Goal: Information Seeking & Learning: Learn about a topic

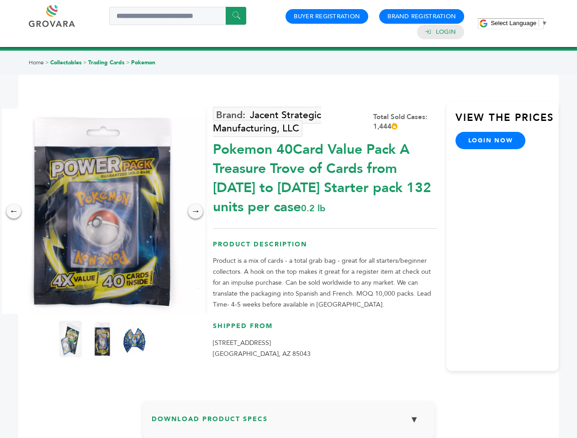
click at [519, 23] on span "Select Language" at bounding box center [513, 23] width 46 height 7
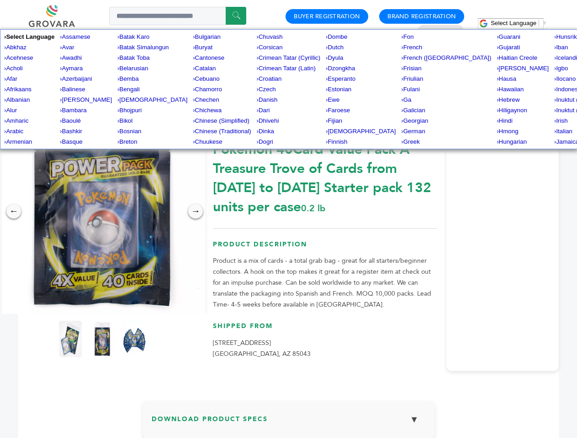
click at [102, 211] on img at bounding box center [103, 212] width 206 height 206
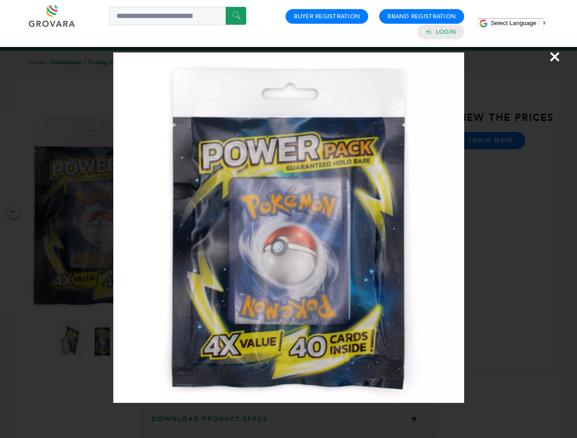
click at [14, 211] on div "×" at bounding box center [288, 219] width 577 height 438
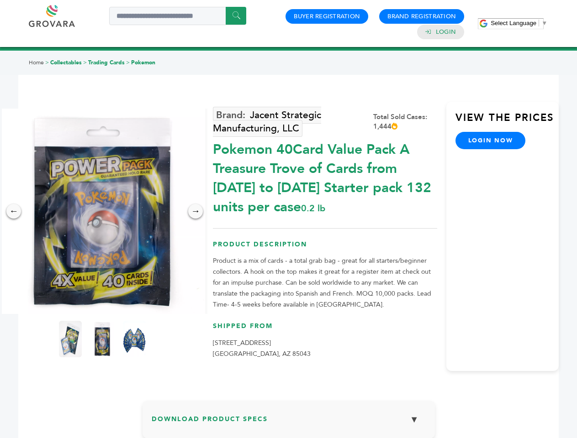
click at [195, 211] on div "→" at bounding box center [195, 211] width 15 height 15
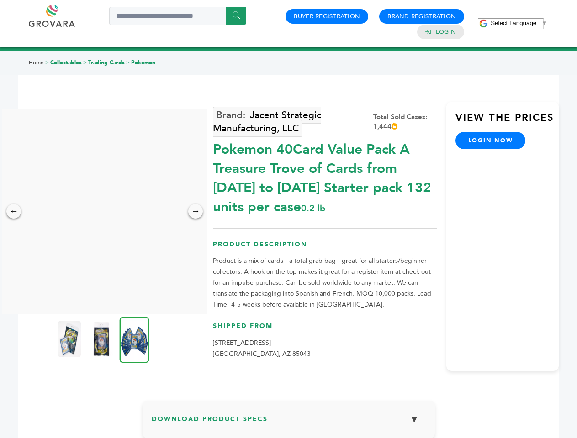
click at [70, 339] on img at bounding box center [69, 339] width 23 height 37
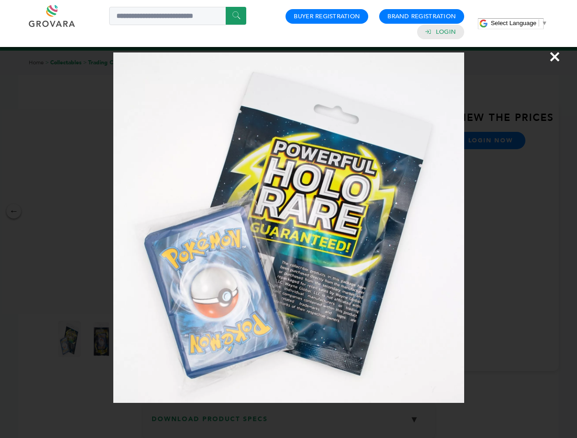
click at [102, 339] on div "×" at bounding box center [288, 219] width 577 height 438
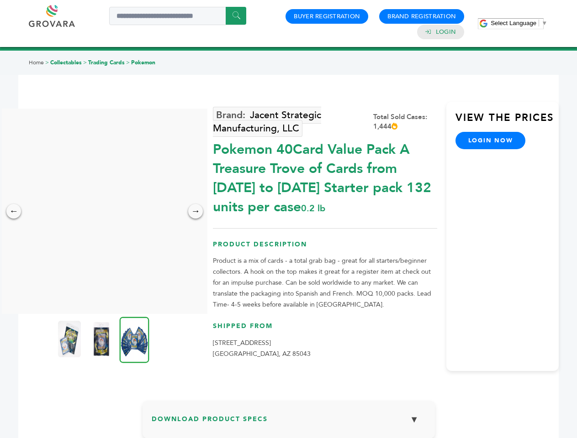
click at [134, 339] on img at bounding box center [135, 340] width 30 height 46
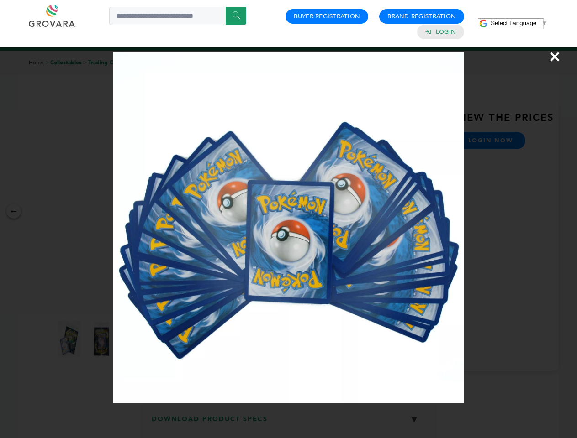
click at [289, 423] on div "×" at bounding box center [288, 219] width 577 height 438
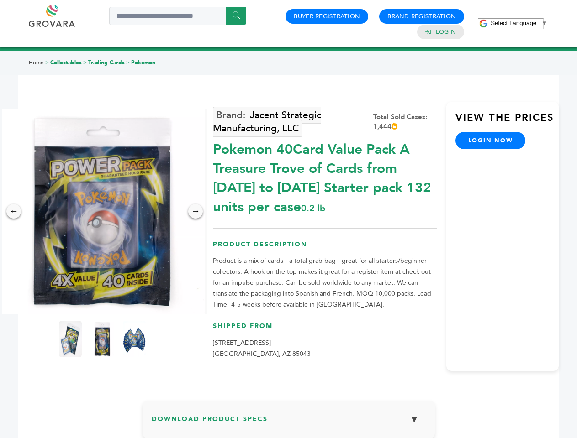
click at [519, 23] on span "Select Language" at bounding box center [513, 23] width 46 height 7
click at [102, 211] on img at bounding box center [103, 212] width 206 height 206
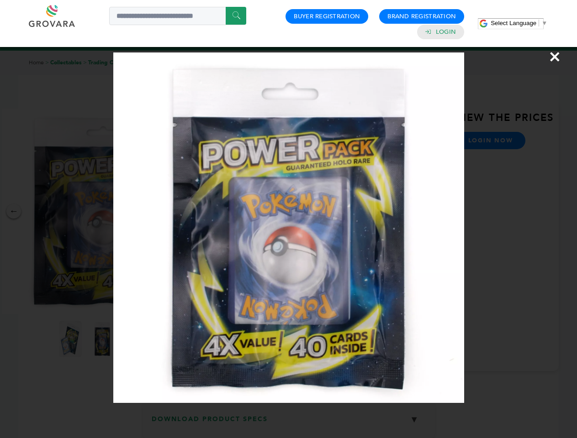
click at [14, 211] on div "×" at bounding box center [288, 219] width 577 height 438
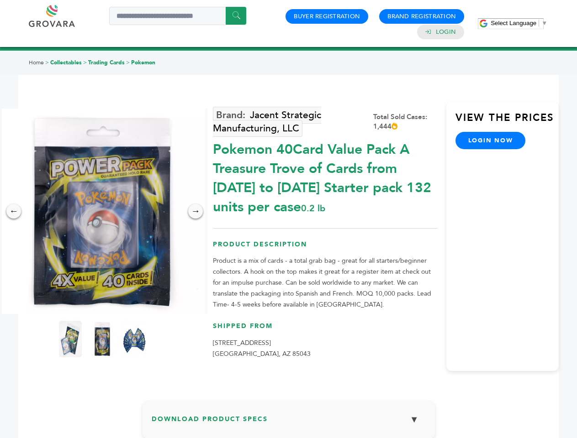
click at [195, 211] on div "→" at bounding box center [195, 211] width 15 height 15
click at [70, 339] on img at bounding box center [70, 339] width 23 height 37
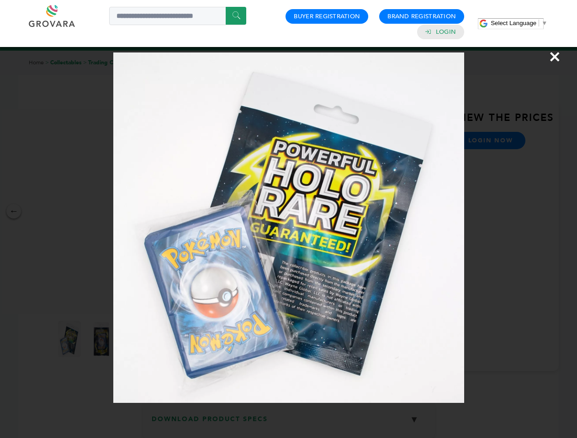
click at [102, 339] on div "×" at bounding box center [288, 219] width 577 height 438
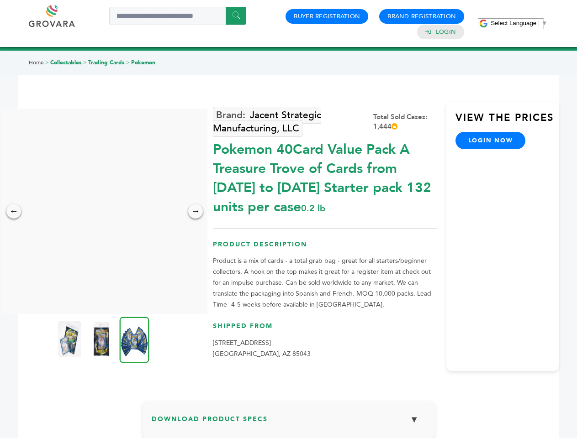
click at [134, 339] on img at bounding box center [135, 340] width 30 height 46
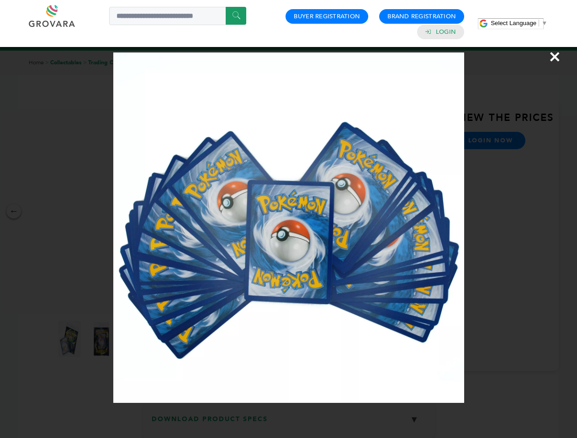
click at [289, 423] on div "×" at bounding box center [288, 219] width 577 height 438
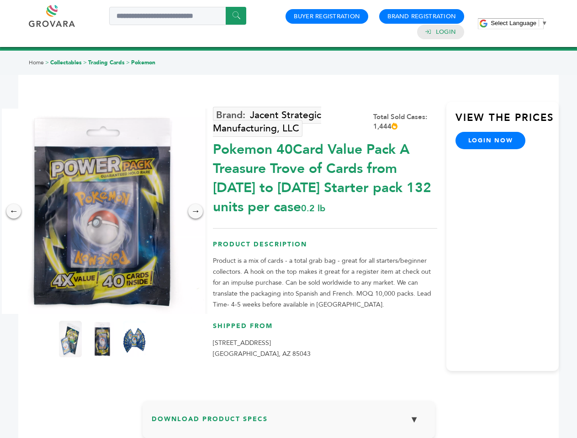
click at [519, 23] on span "Select Language" at bounding box center [513, 23] width 46 height 7
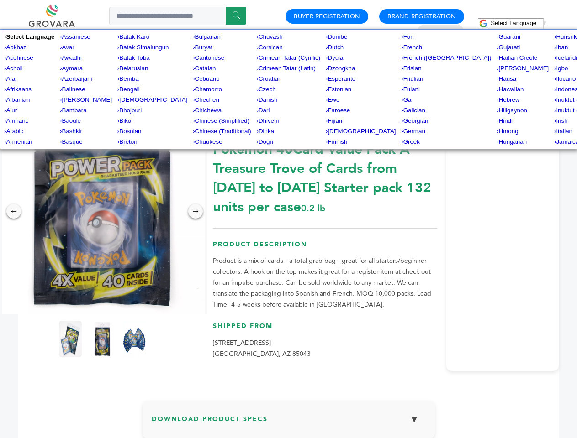
click at [102, 211] on img at bounding box center [103, 212] width 206 height 206
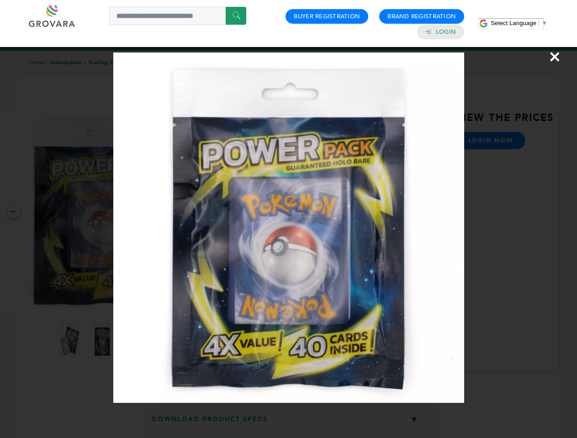
click at [14, 211] on div "×" at bounding box center [288, 219] width 577 height 438
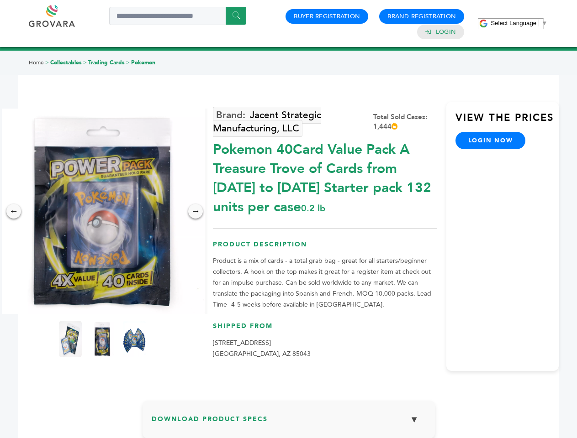
click at [195, 211] on div "→" at bounding box center [195, 211] width 15 height 15
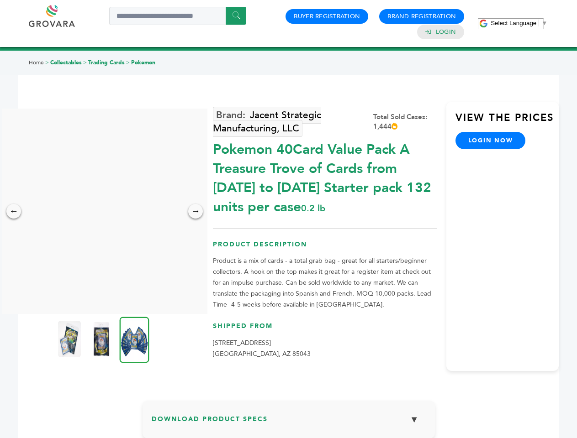
click at [70, 339] on img at bounding box center [69, 339] width 23 height 37
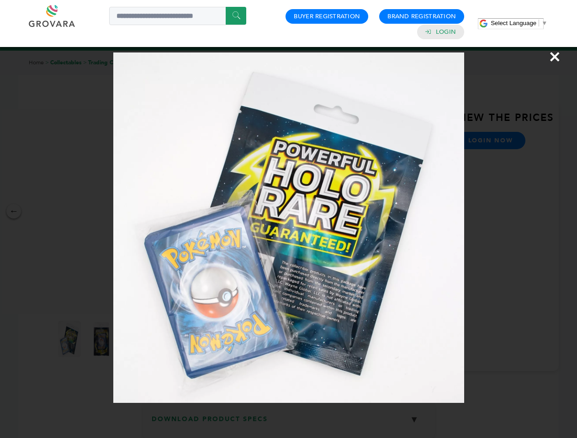
click at [102, 339] on div "×" at bounding box center [288, 219] width 577 height 438
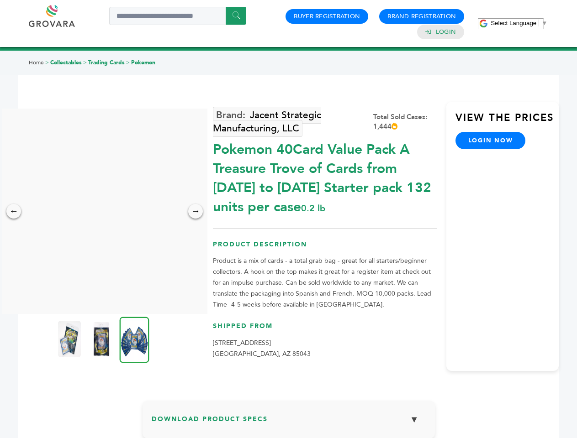
click at [134, 339] on img at bounding box center [135, 340] width 30 height 46
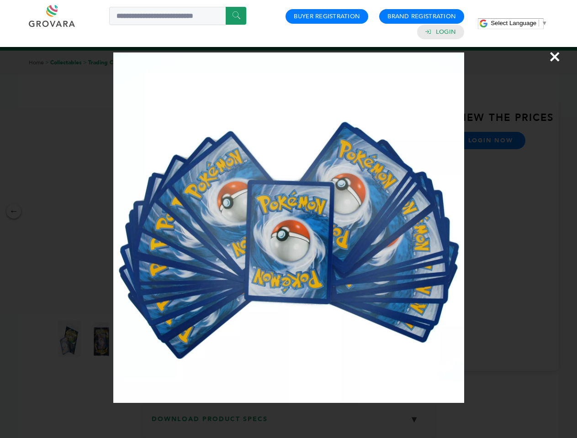
click at [289, 423] on div "×" at bounding box center [288, 219] width 577 height 438
